Goal: Communication & Community: Connect with others

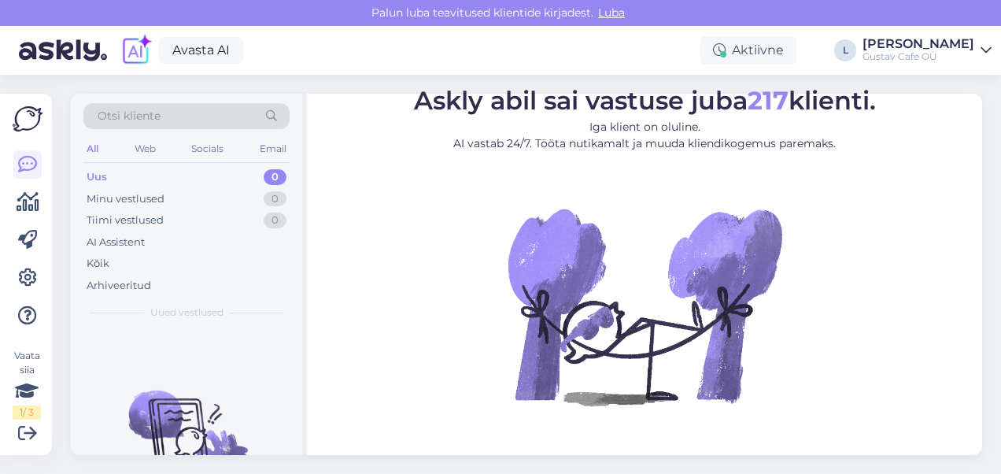
click at [57, 50] on img at bounding box center [63, 50] width 88 height 49
